Goal: Navigation & Orientation: Find specific page/section

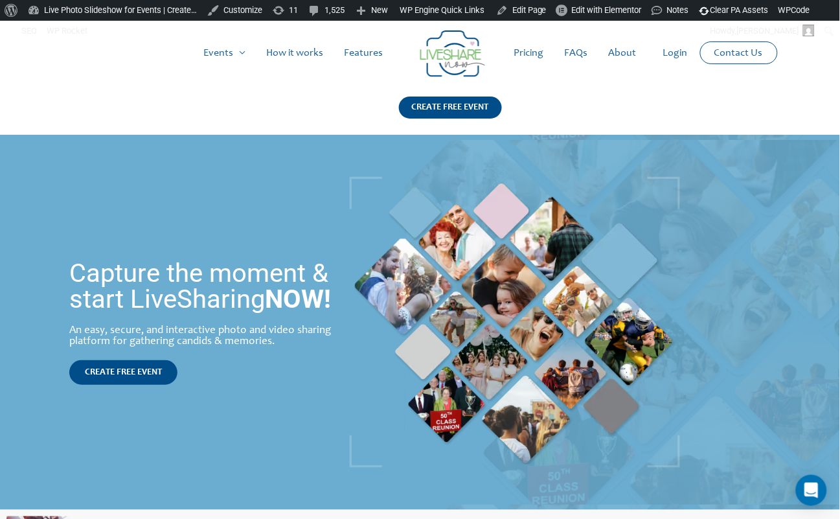
click at [141, 260] on h1 "Capture the moment & start LiveSharing NOW!" at bounding box center [201, 286] width 264 height 52
click at [198, 274] on h1 "Capture the moment & start LiveSharing NOW!" at bounding box center [201, 286] width 264 height 52
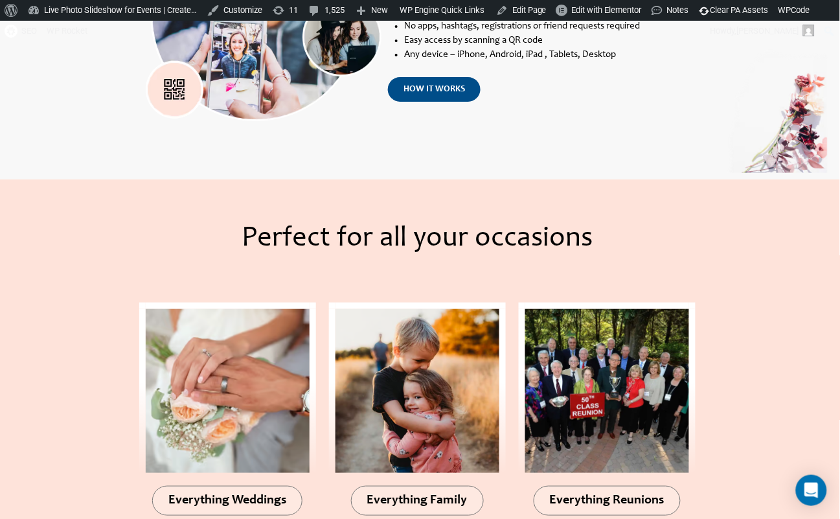
scroll to position [1221, 0]
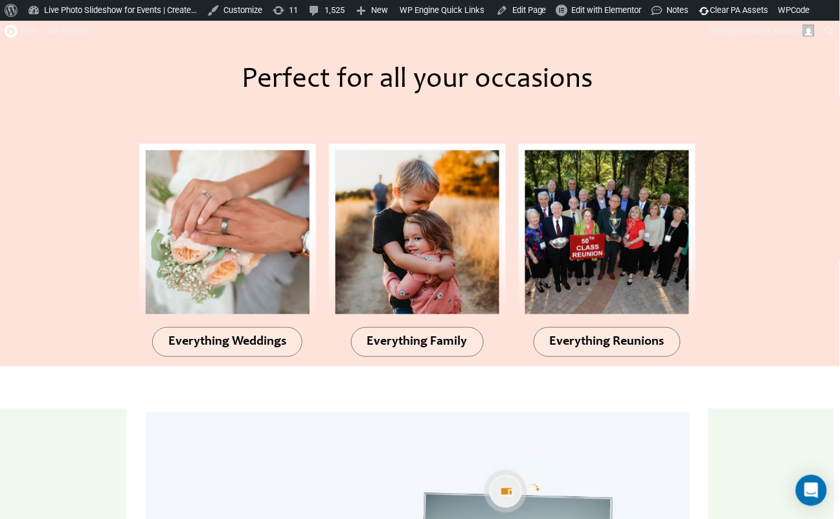
click at [80, 190] on div at bounding box center [63, 194] width 126 height 346
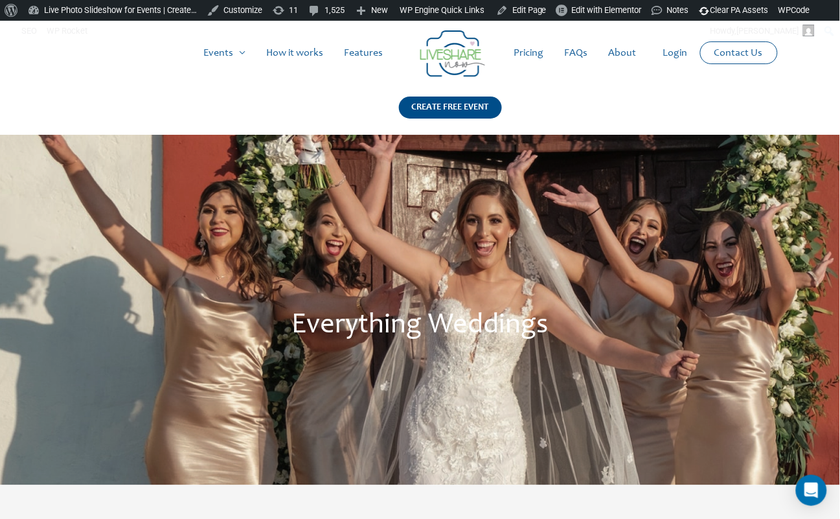
click at [346, 260] on div "Everything Weddings" at bounding box center [420, 310] width 840 height 350
click at [547, 14] on link "Edit Page" at bounding box center [521, 10] width 61 height 21
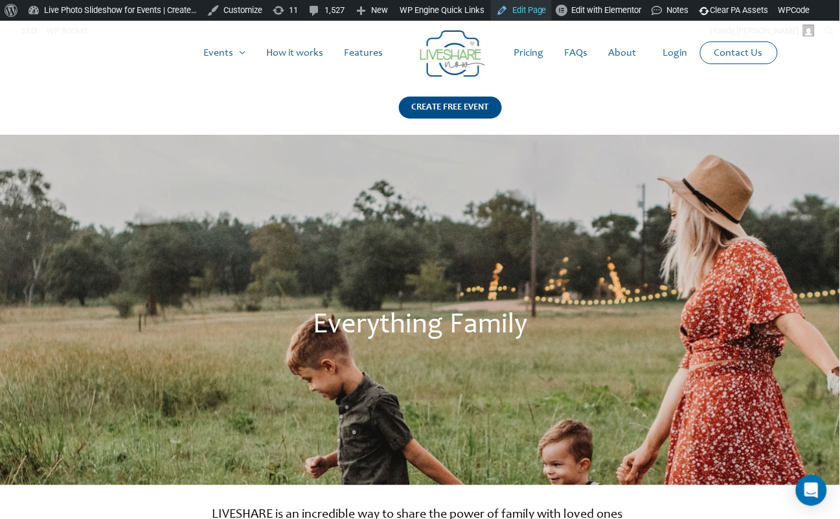
click at [536, 13] on link "Edit Page" at bounding box center [521, 10] width 61 height 21
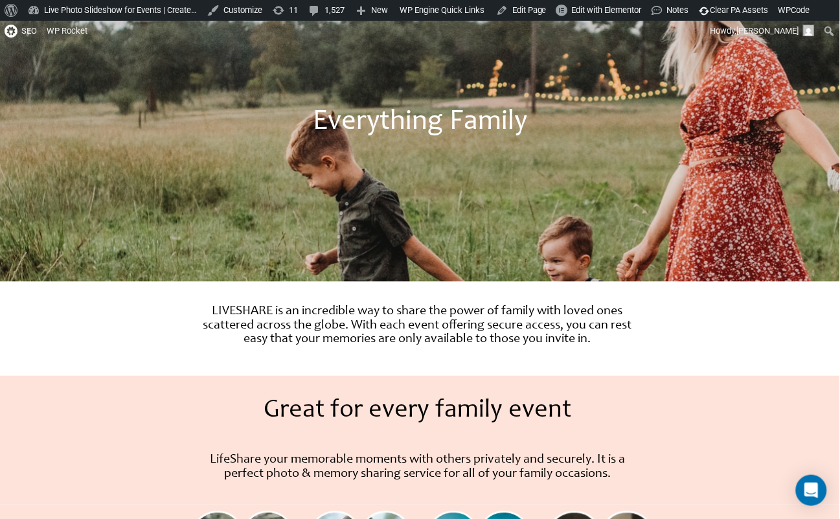
scroll to position [322, 0]
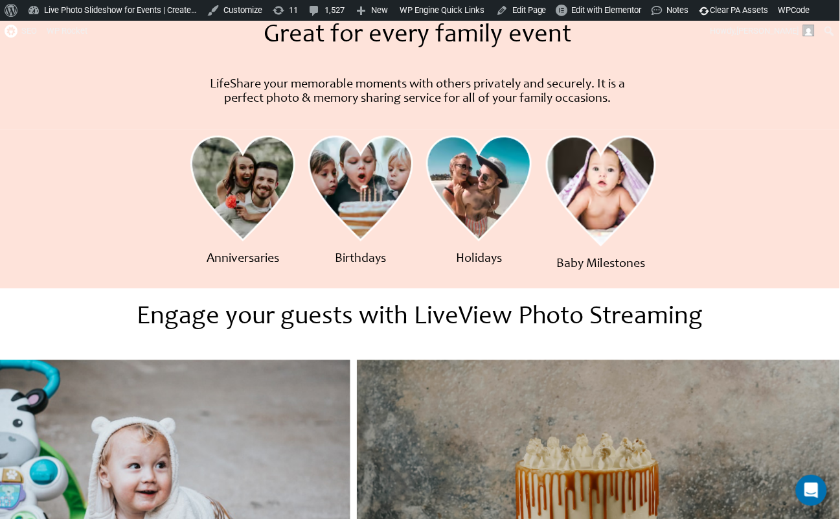
scroll to position [670, 0]
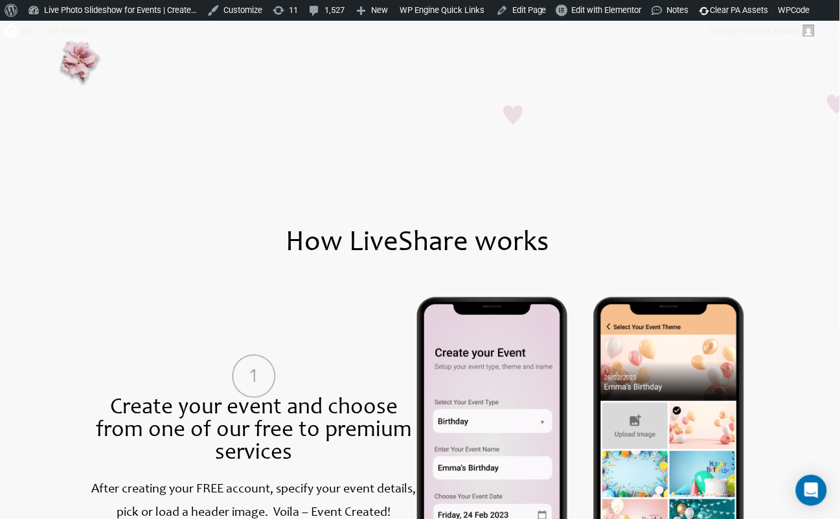
scroll to position [141, 0]
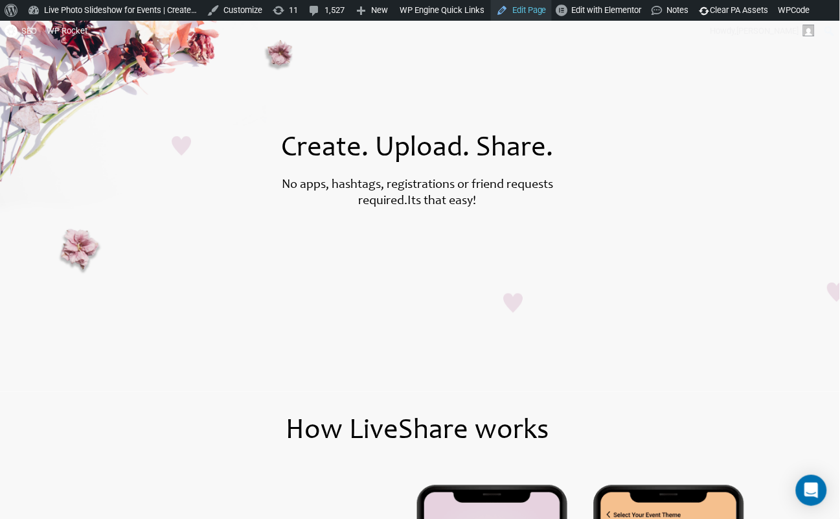
click at [552, 8] on link "Edit Page" at bounding box center [521, 10] width 61 height 21
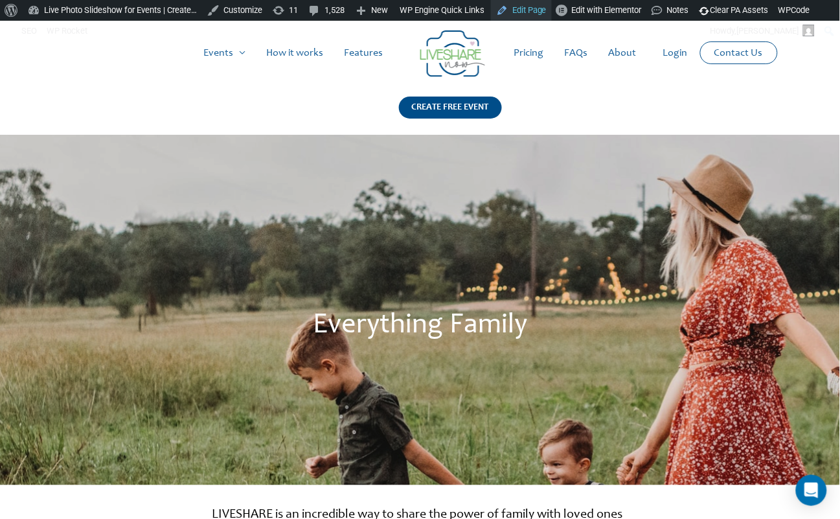
click at [552, 17] on link "Edit Page" at bounding box center [521, 10] width 61 height 21
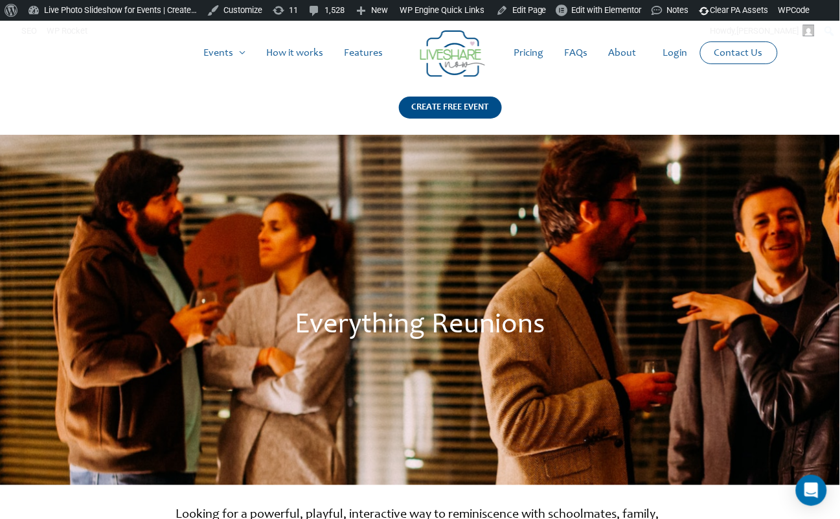
click at [308, 207] on div "Everything Reunions" at bounding box center [420, 310] width 840 height 350
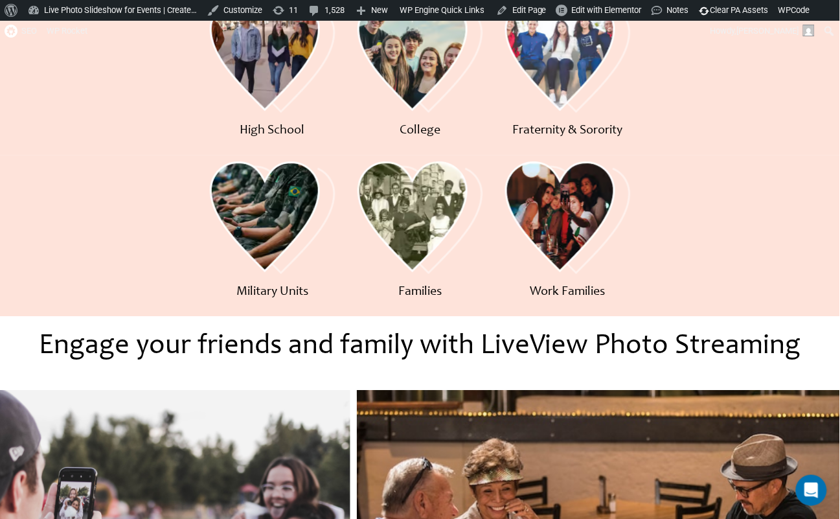
scroll to position [359, 0]
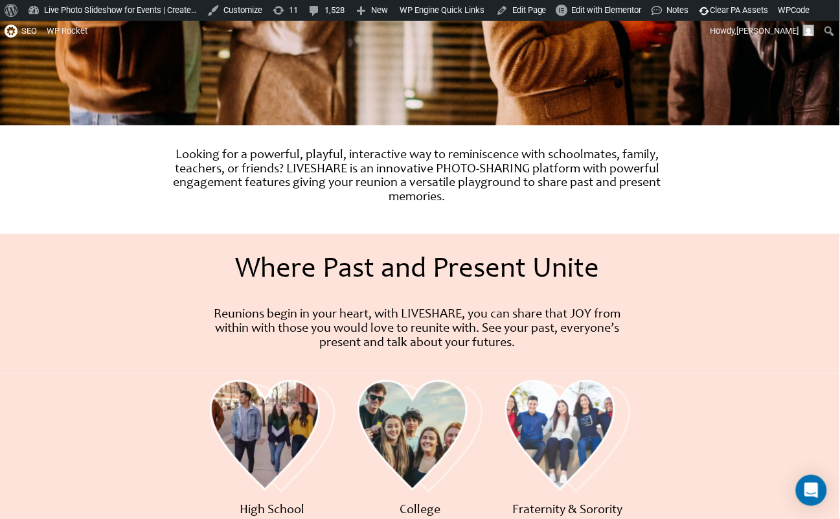
click at [525, 295] on div "Where Past and Present Unite Where Past and Present Unite Reunions begin in you…" at bounding box center [418, 304] width 468 height 140
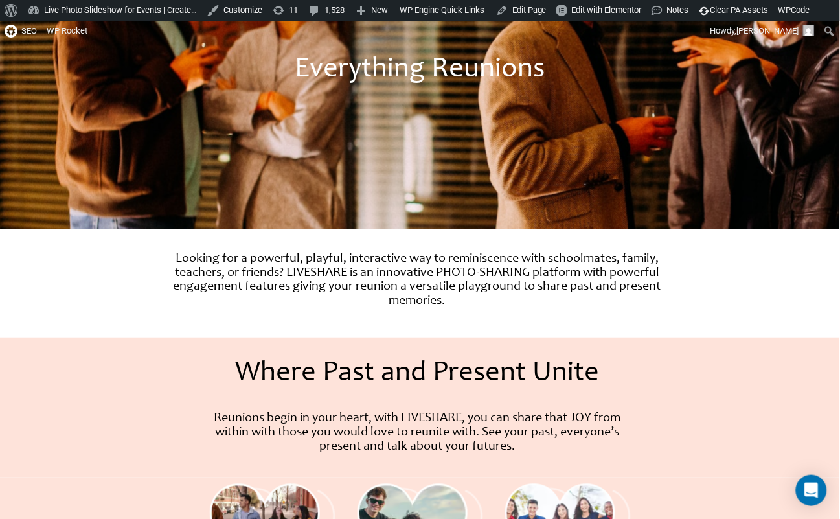
scroll to position [0, 0]
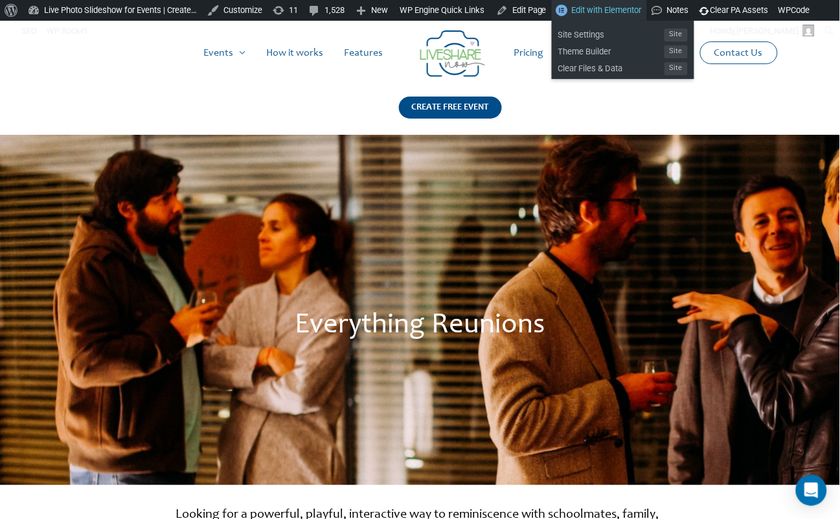
click at [598, 10] on span "Edit with Elementor" at bounding box center [607, 10] width 70 height 10
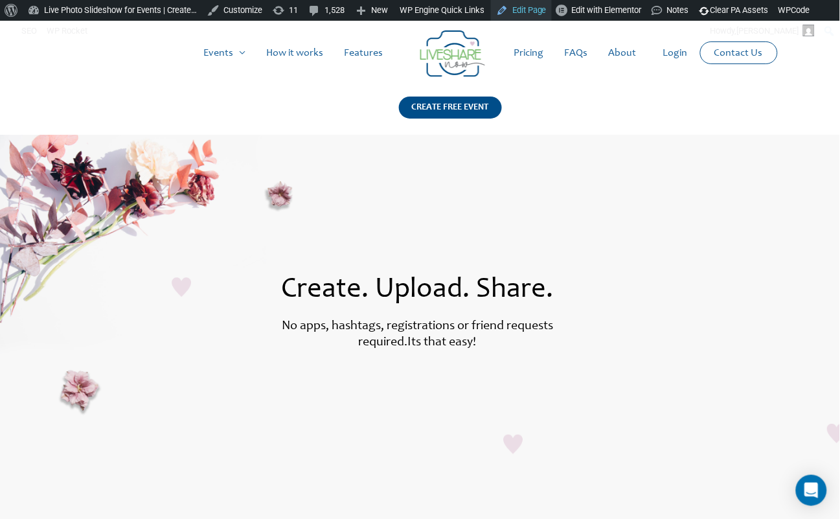
click at [551, 14] on link "Edit Page" at bounding box center [521, 10] width 61 height 21
